Goal: Task Accomplishment & Management: Manage account settings

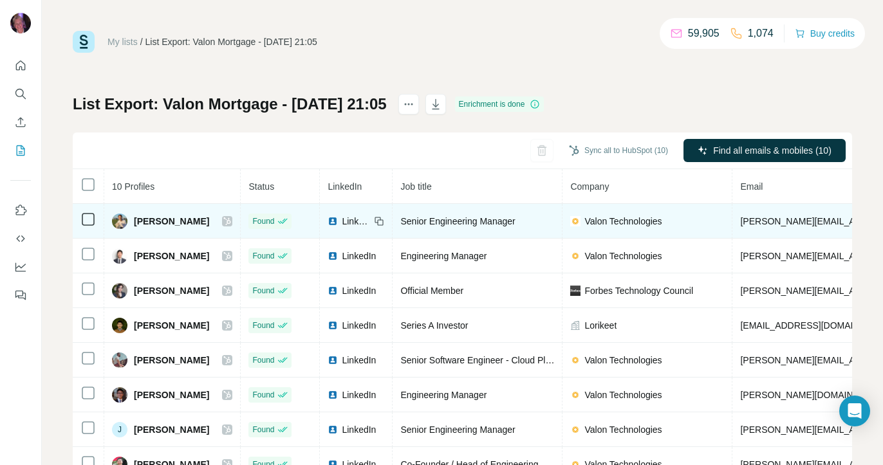
click at [223, 224] on icon at bounding box center [227, 221] width 8 height 10
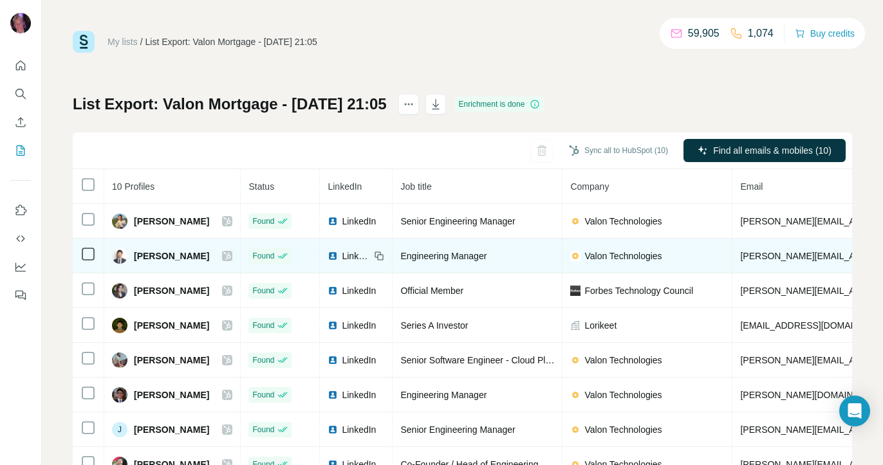
click at [223, 258] on icon at bounding box center [227, 256] width 8 height 10
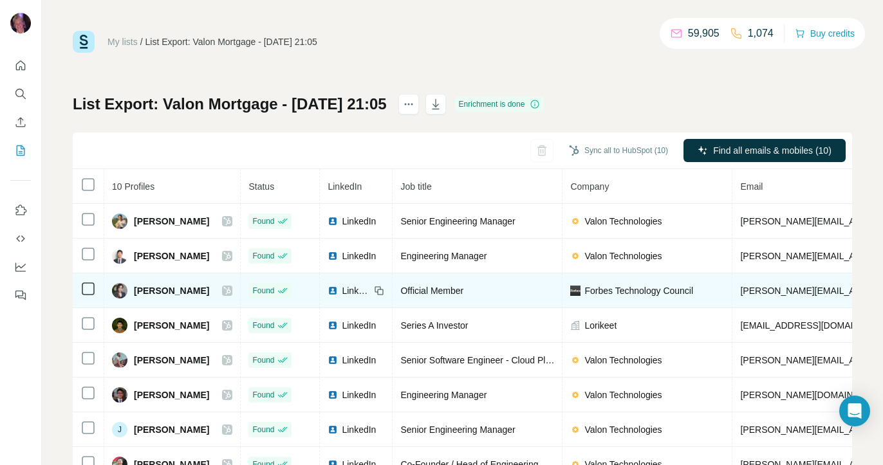
click at [224, 289] on icon at bounding box center [227, 291] width 7 height 8
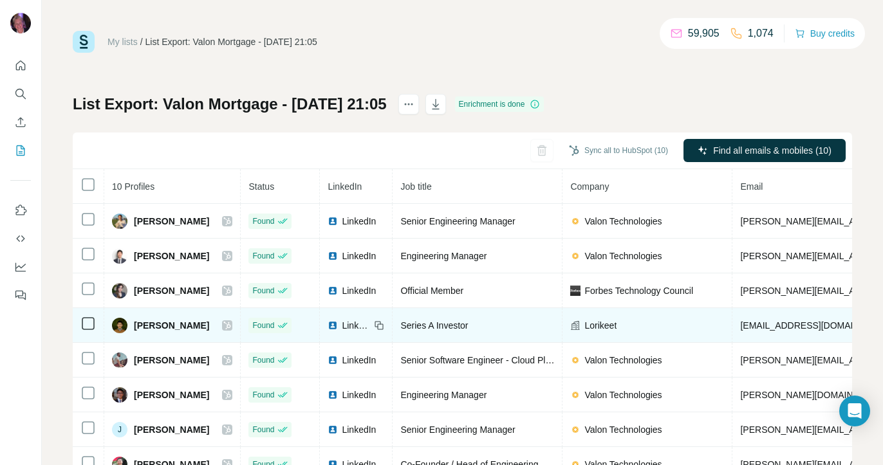
click at [223, 329] on icon at bounding box center [227, 325] width 8 height 10
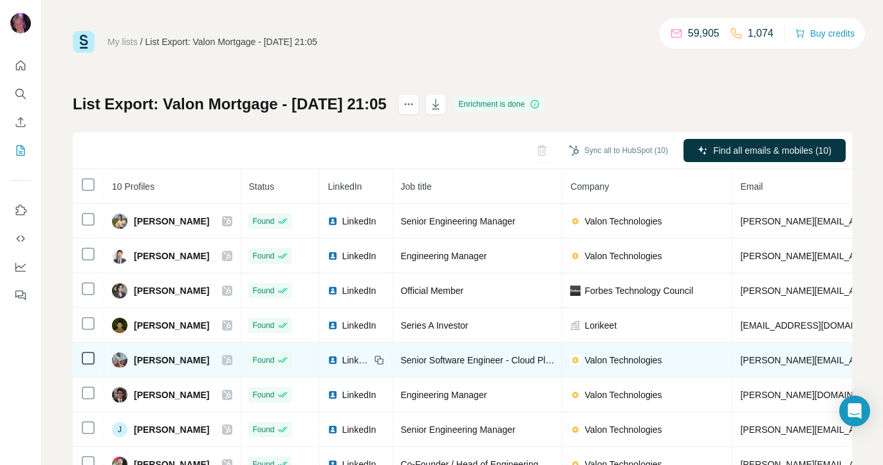
click at [223, 360] on icon at bounding box center [227, 360] width 8 height 10
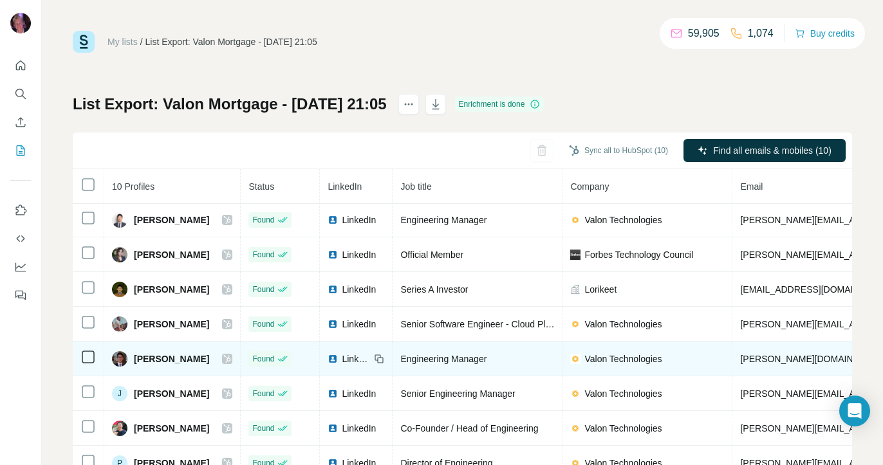
scroll to position [41, 0]
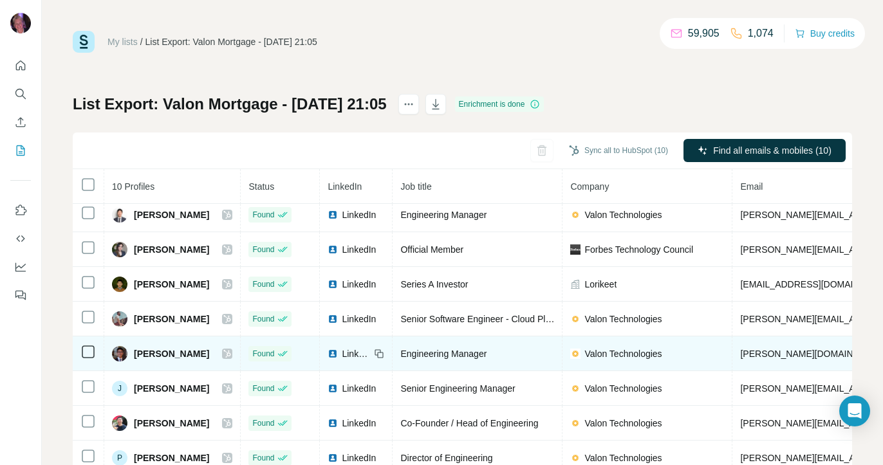
click at [223, 352] on icon at bounding box center [227, 354] width 8 height 10
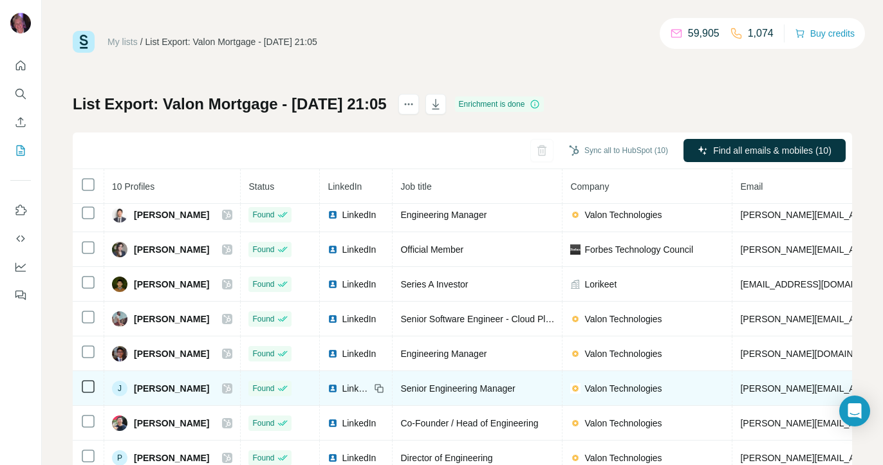
click at [223, 386] on icon at bounding box center [227, 388] width 8 height 10
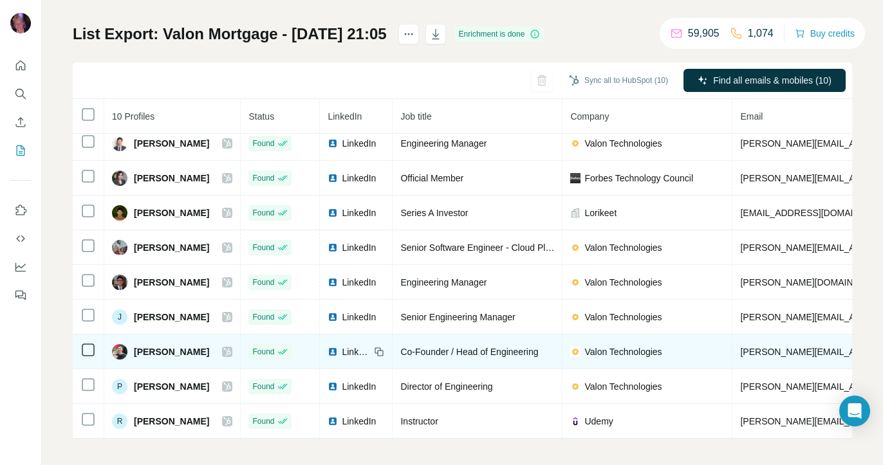
scroll to position [75, 0]
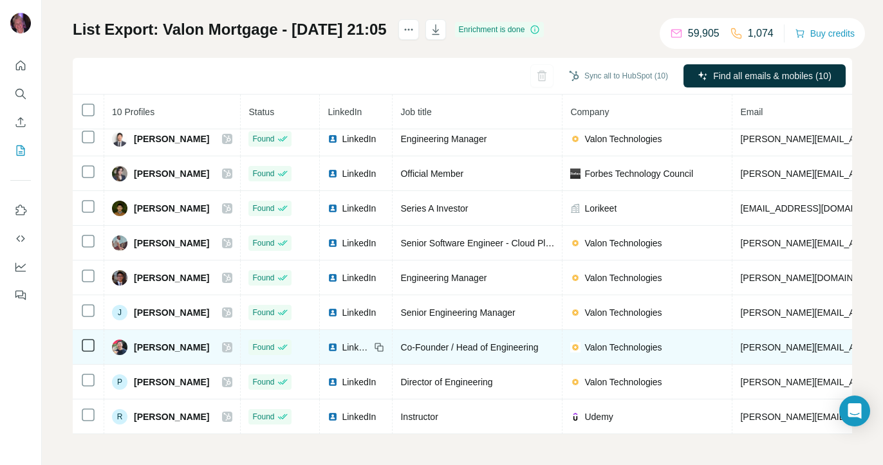
click at [223, 346] on icon at bounding box center [227, 347] width 8 height 10
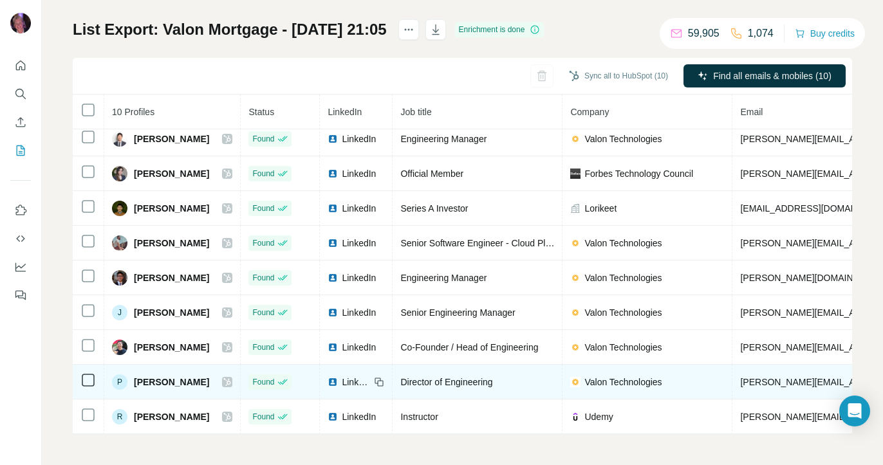
click at [224, 381] on icon at bounding box center [227, 382] width 7 height 8
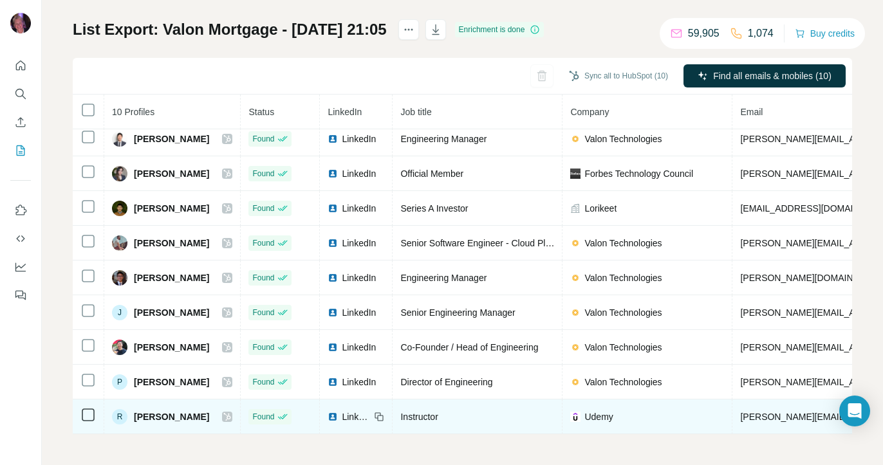
click at [223, 416] on icon at bounding box center [227, 417] width 8 height 10
